Goal: Task Accomplishment & Management: Use online tool/utility

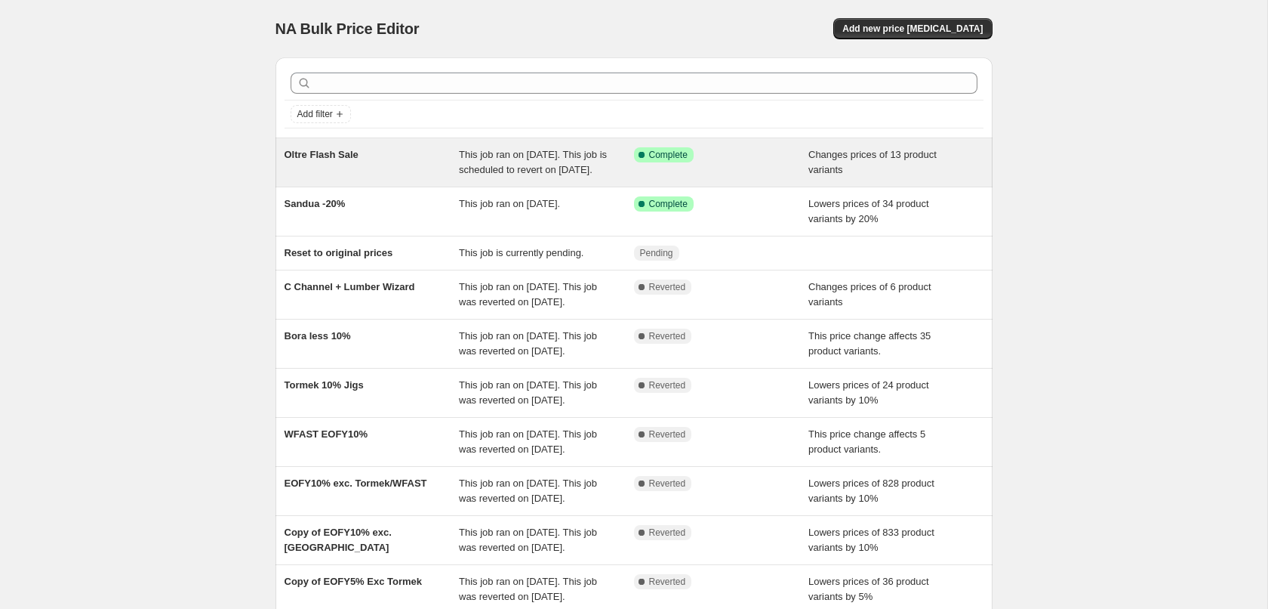
click at [540, 177] on div "This job ran on 4 August 2025. This job is scheduled to revert on 20 August 202…" at bounding box center [546, 162] width 175 height 30
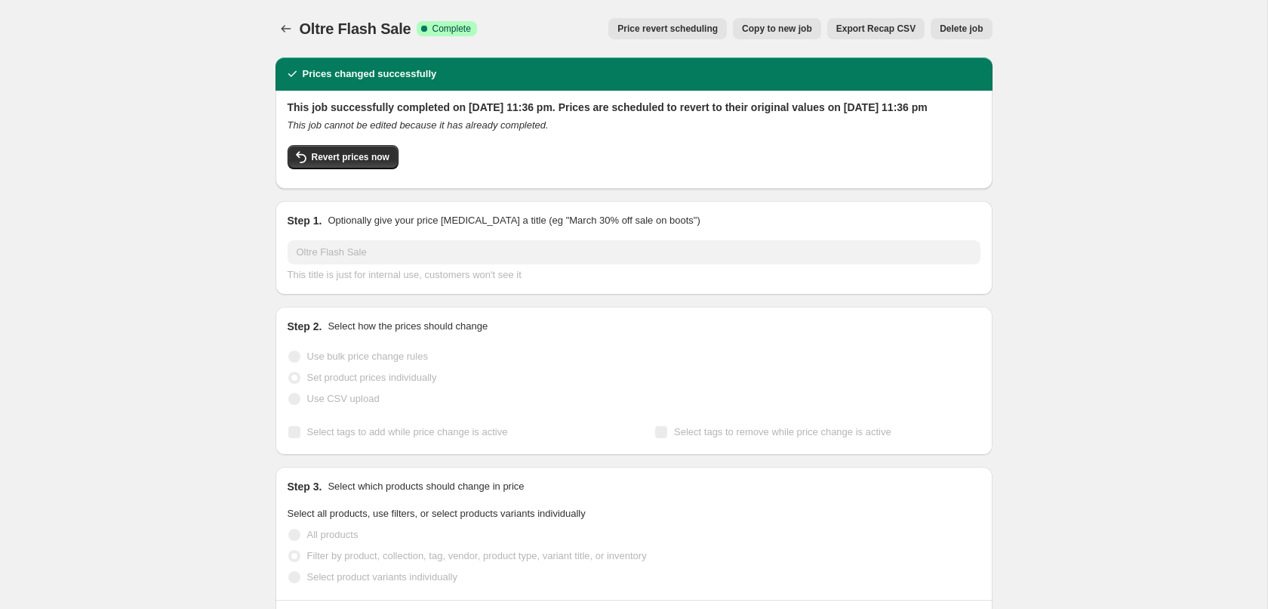
select select "tag"
